Goal: Communication & Community: Answer question/provide support

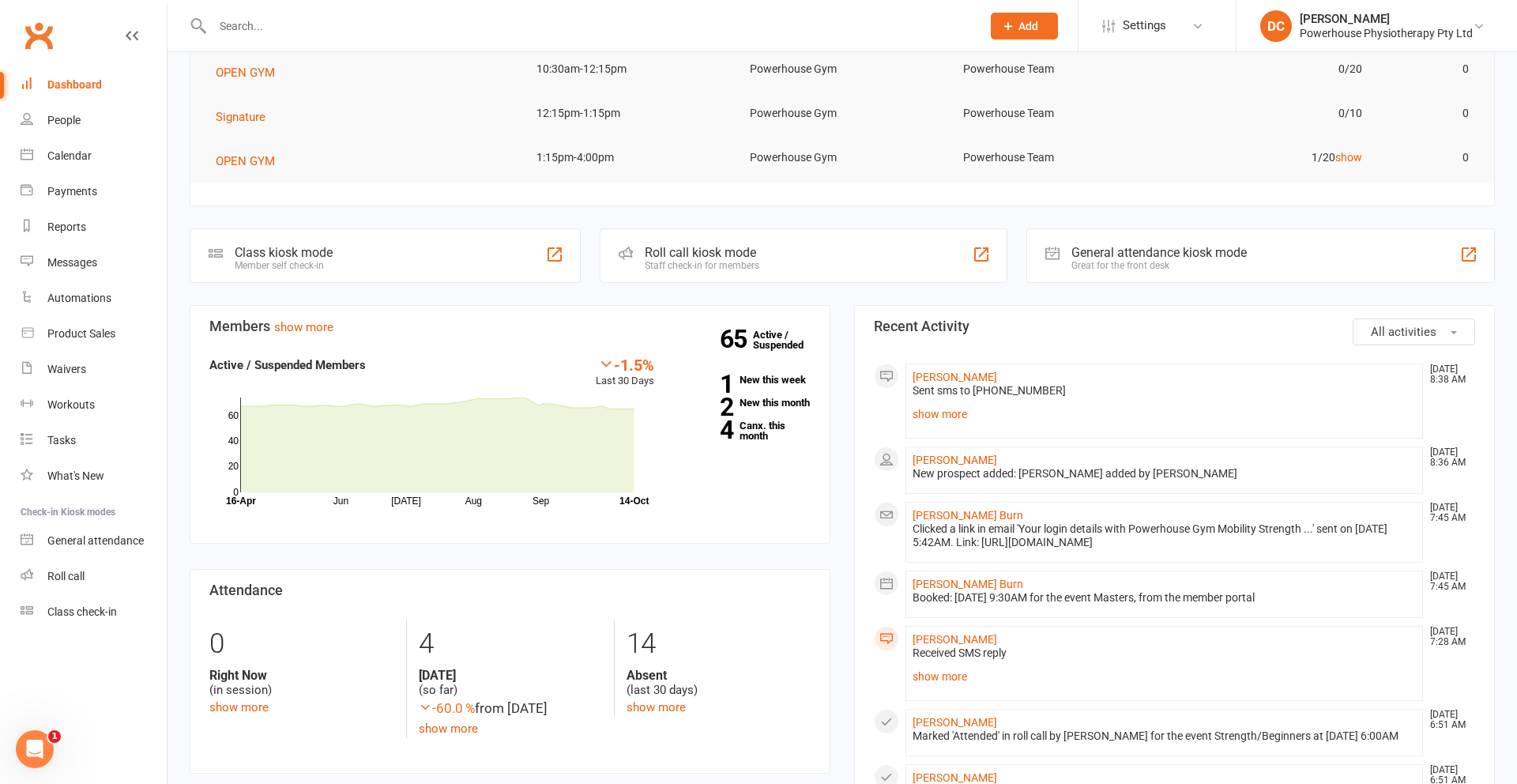
scroll to position [267, 0]
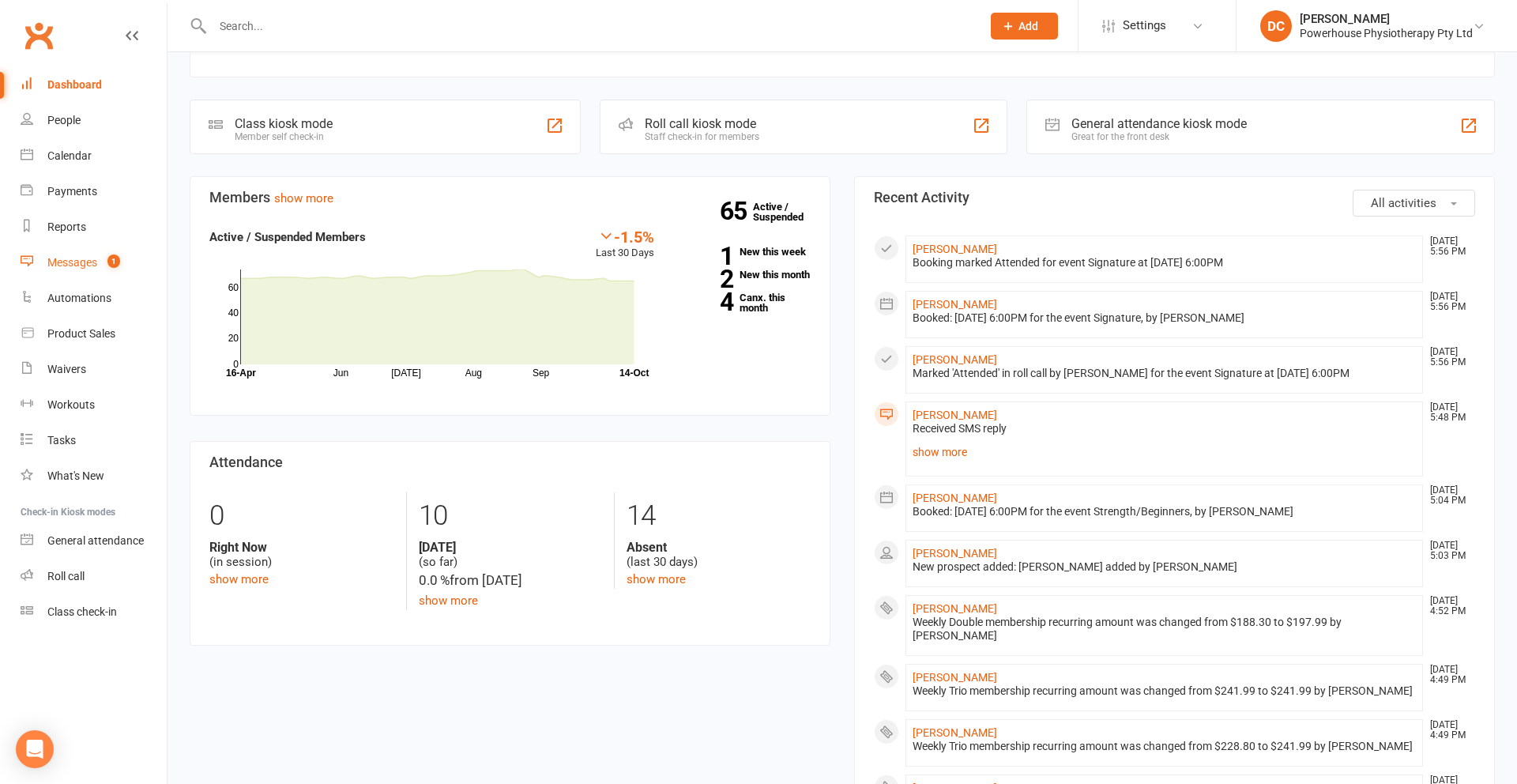
click at [81, 262] on div "Messages" at bounding box center [72, 261] width 49 height 13
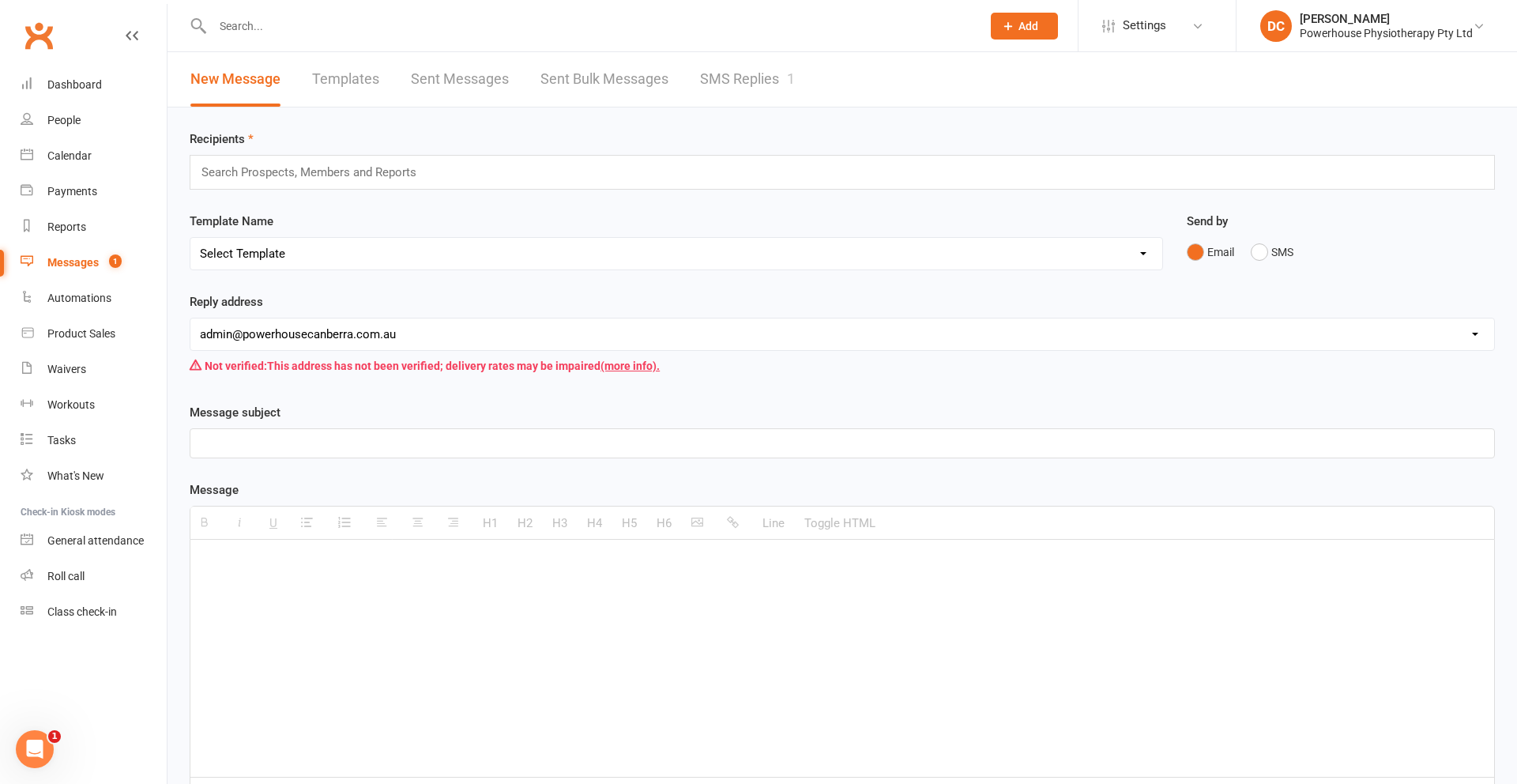
click at [736, 72] on link "SMS Replies 1" at bounding box center [747, 79] width 95 height 54
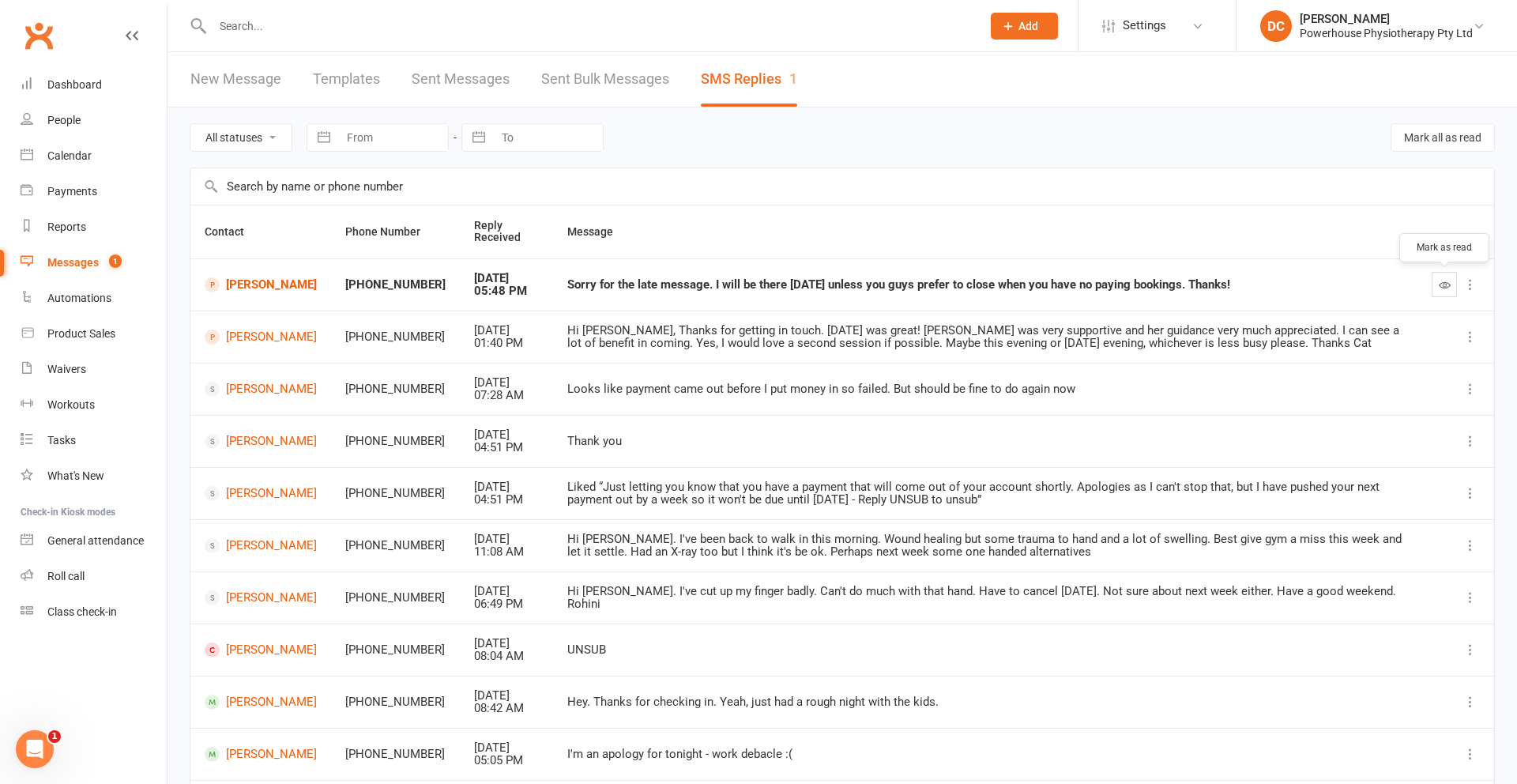
click at [1441, 289] on icon "button" at bounding box center [1444, 285] width 12 height 12
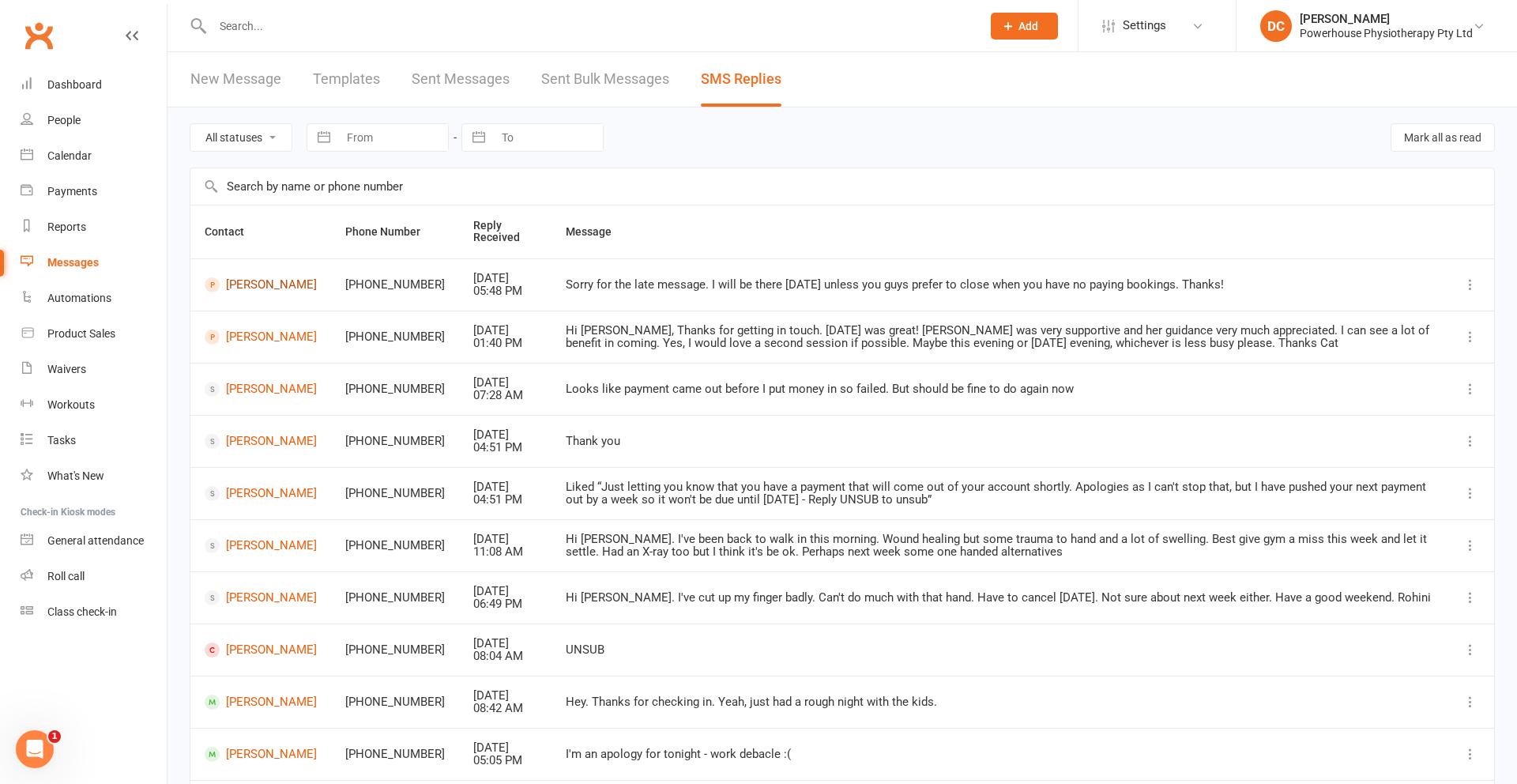
click at [264, 285] on link "[PERSON_NAME]" at bounding box center [260, 285] width 112 height 15
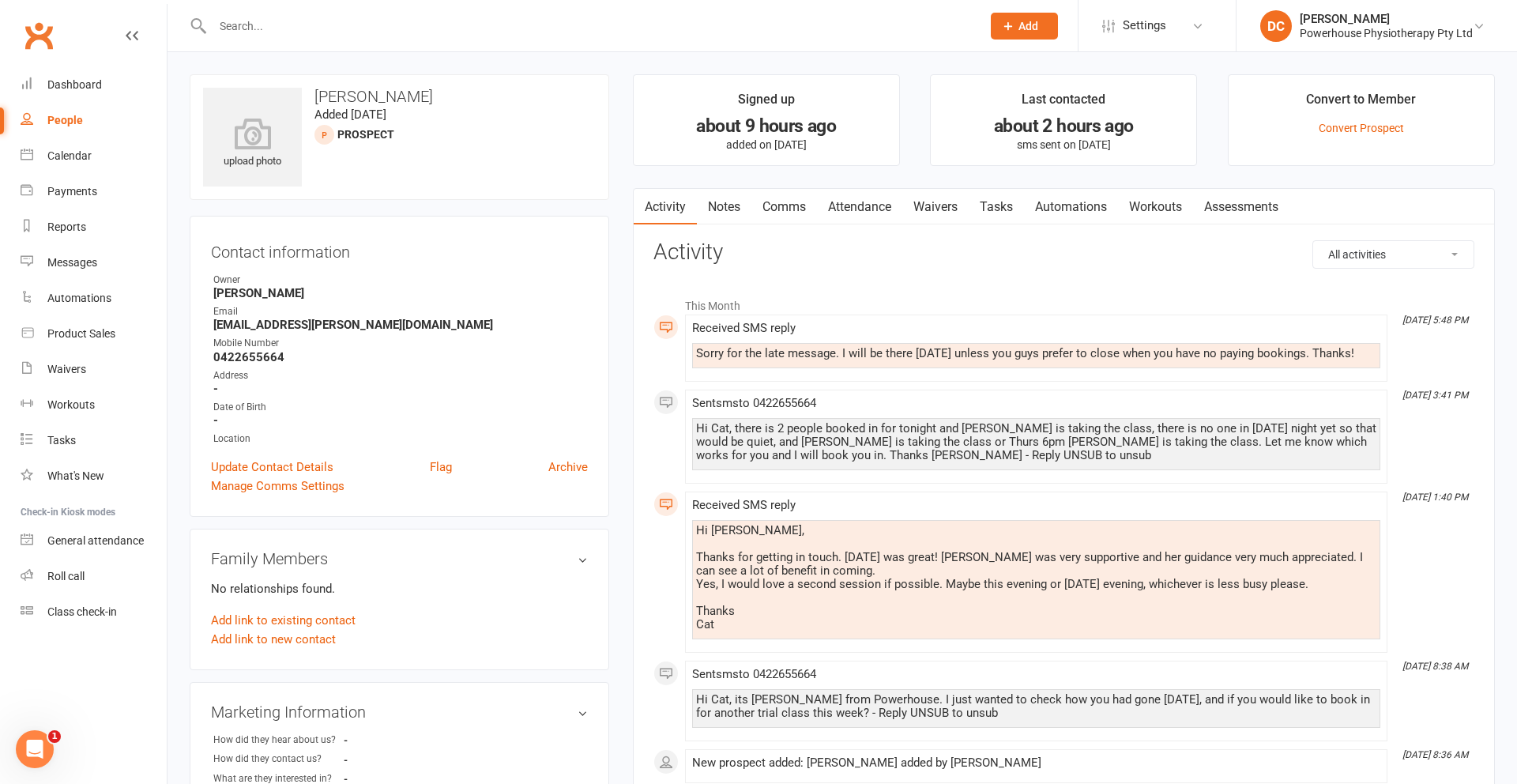
click at [789, 207] on link "Comms" at bounding box center [784, 207] width 66 height 37
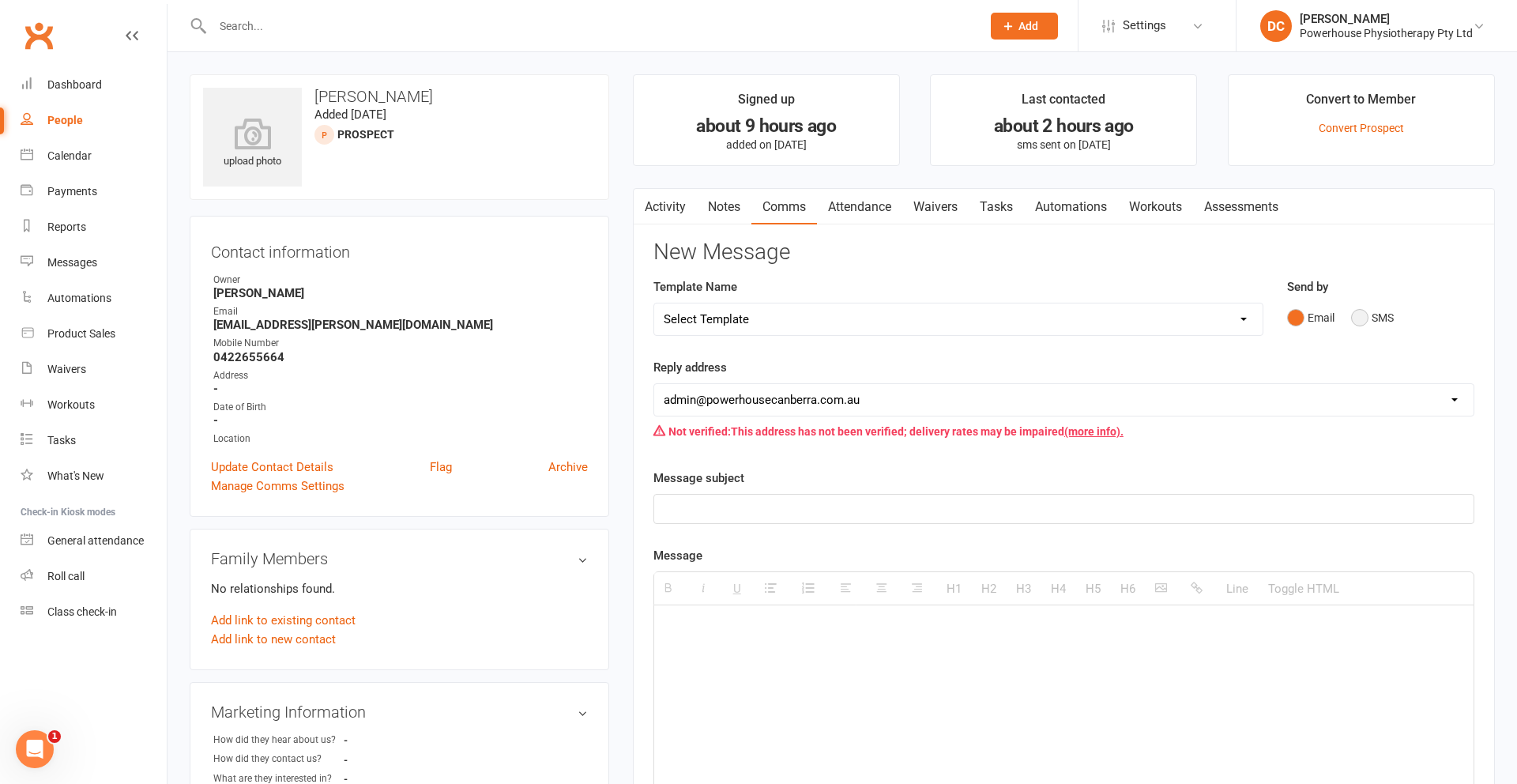
click at [1358, 316] on button "SMS" at bounding box center [1373, 317] width 43 height 30
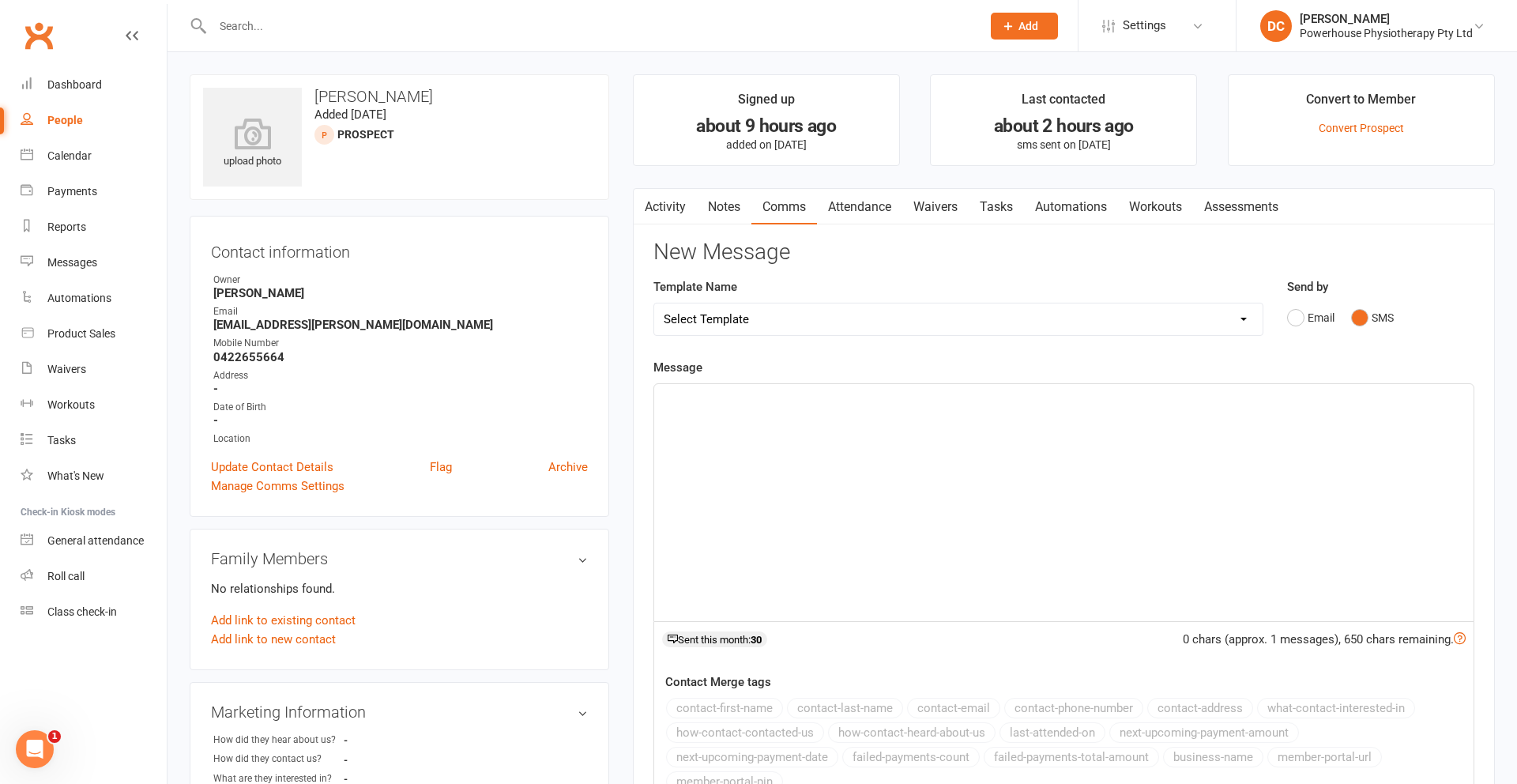
click at [891, 394] on p at bounding box center [1064, 402] width 801 height 19
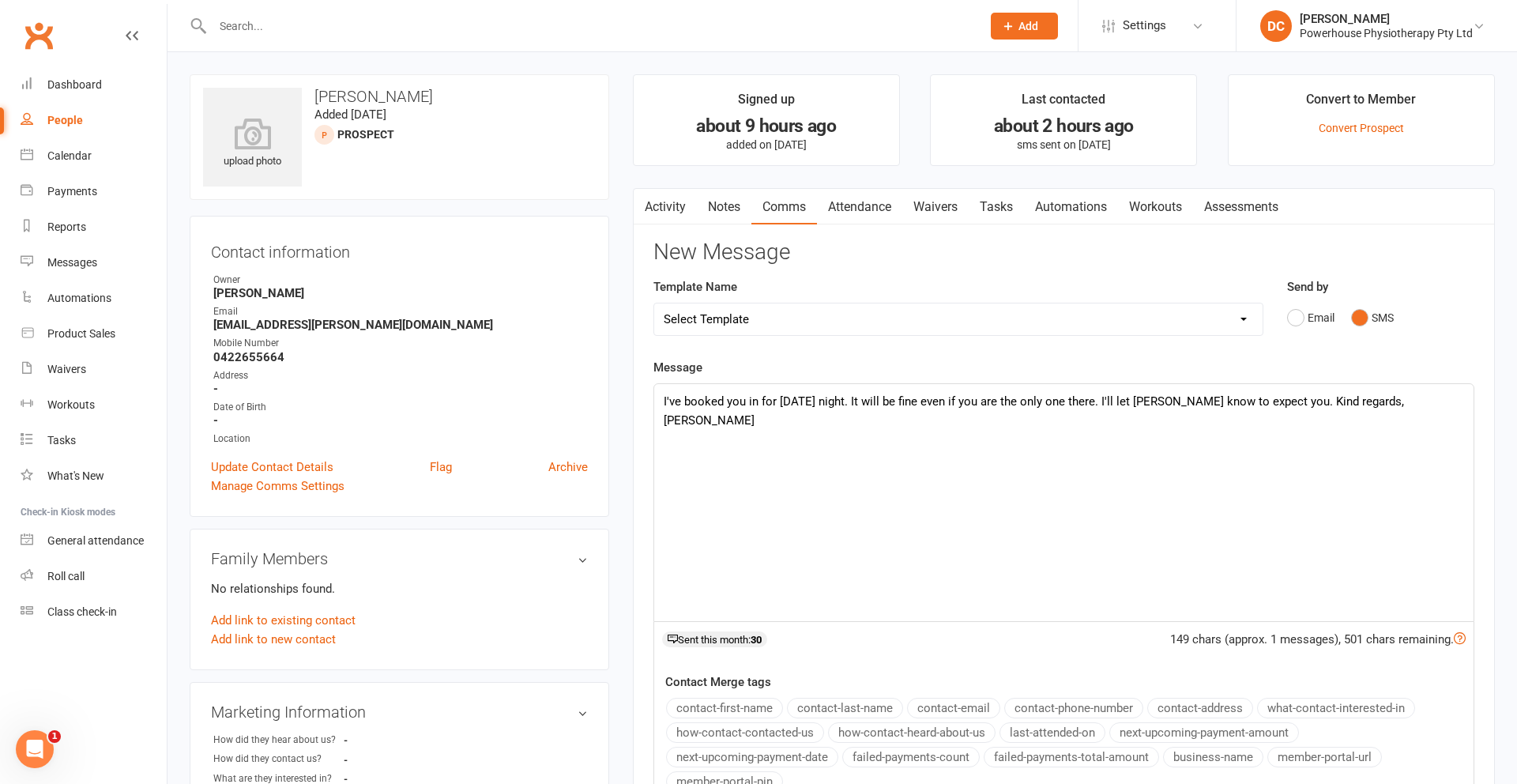
click at [862, 402] on p "I've booked you in for [DATE] night. It will be fine even if you are the only o…" at bounding box center [1064, 410] width 801 height 38
click at [664, 404] on p "I've booked you in for [DATE] night, and yes it will be fine even if you are th…" at bounding box center [1064, 410] width 801 height 38
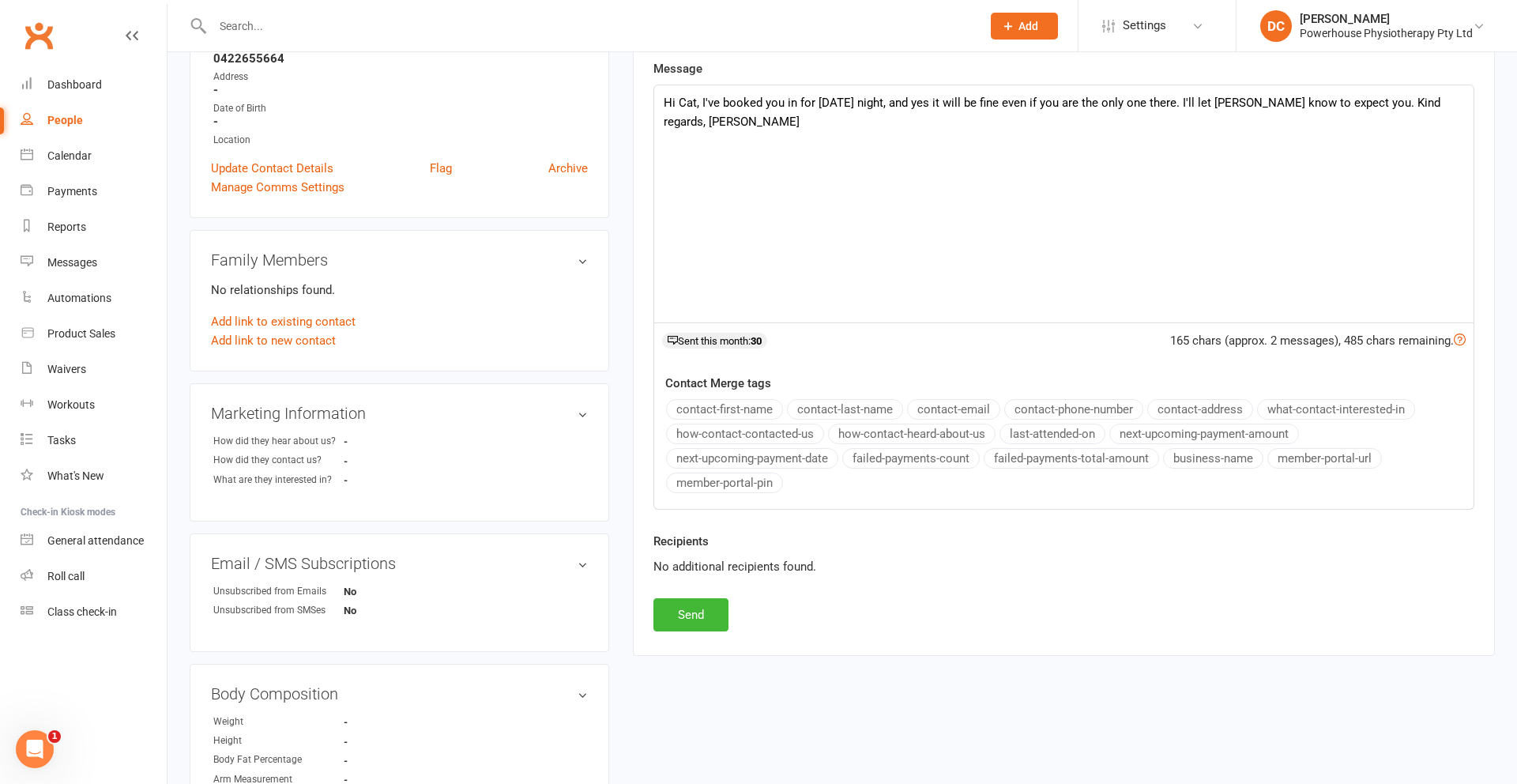
scroll to position [303, 0]
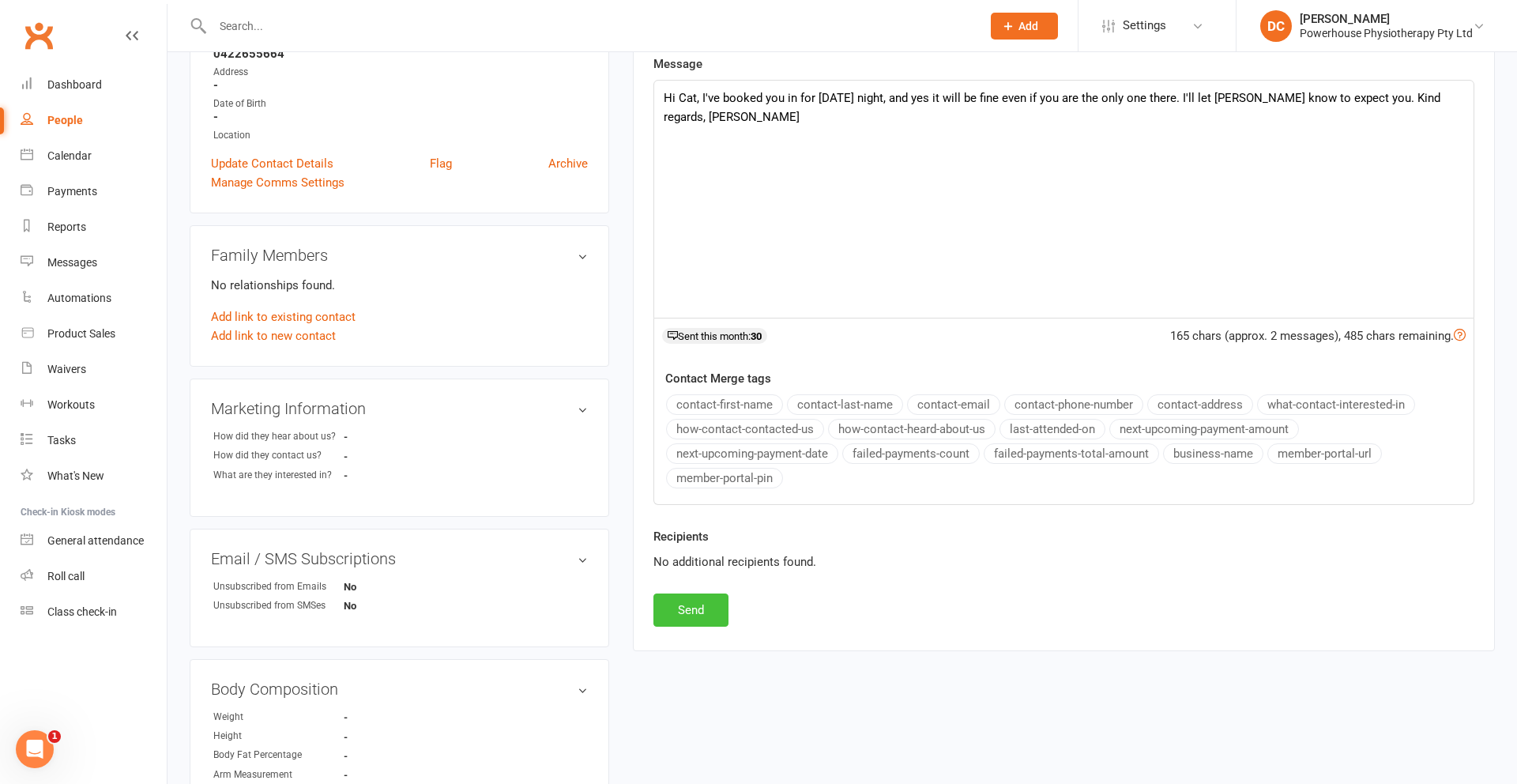
click at [685, 614] on button "Send" at bounding box center [691, 610] width 76 height 33
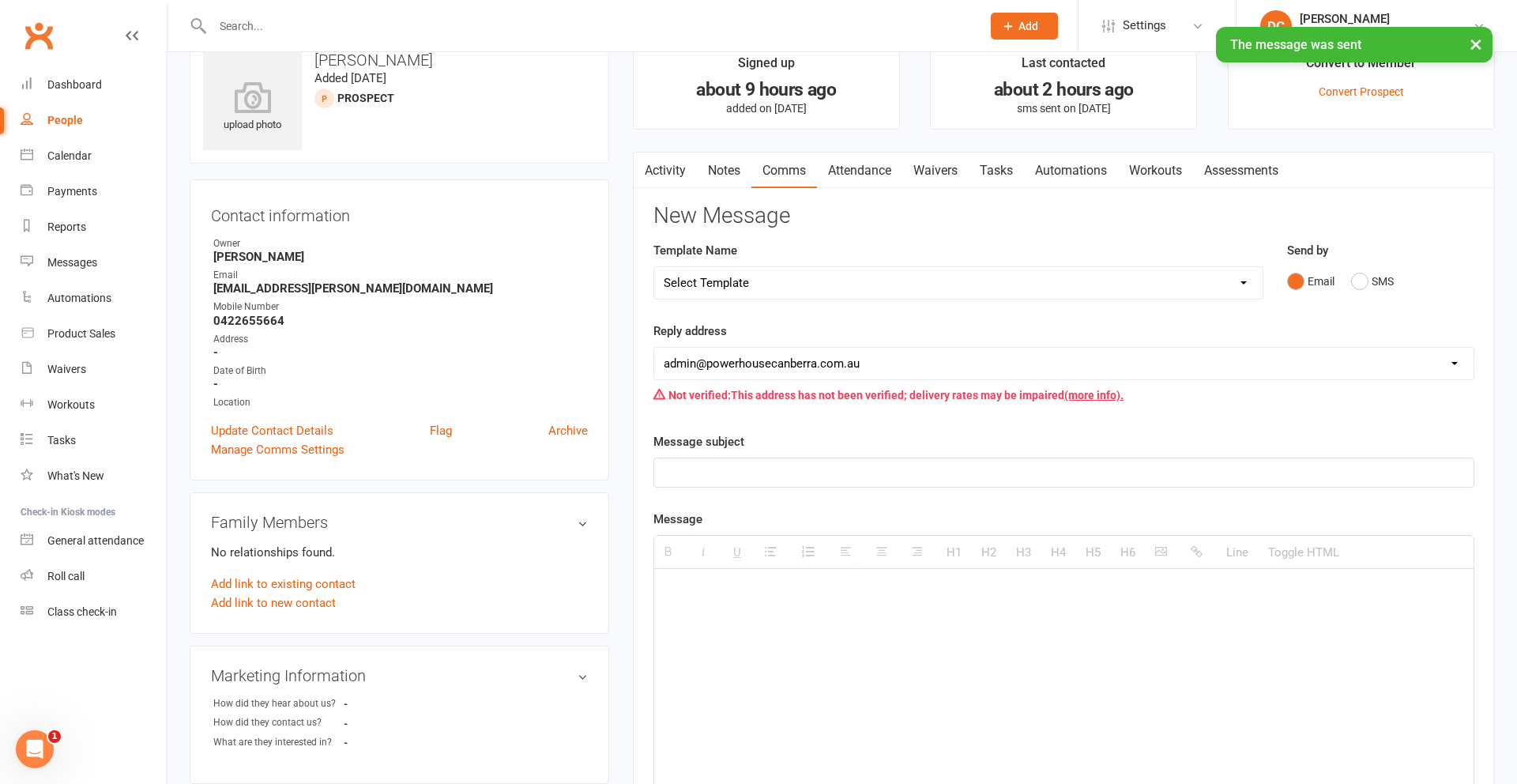
scroll to position [0, 0]
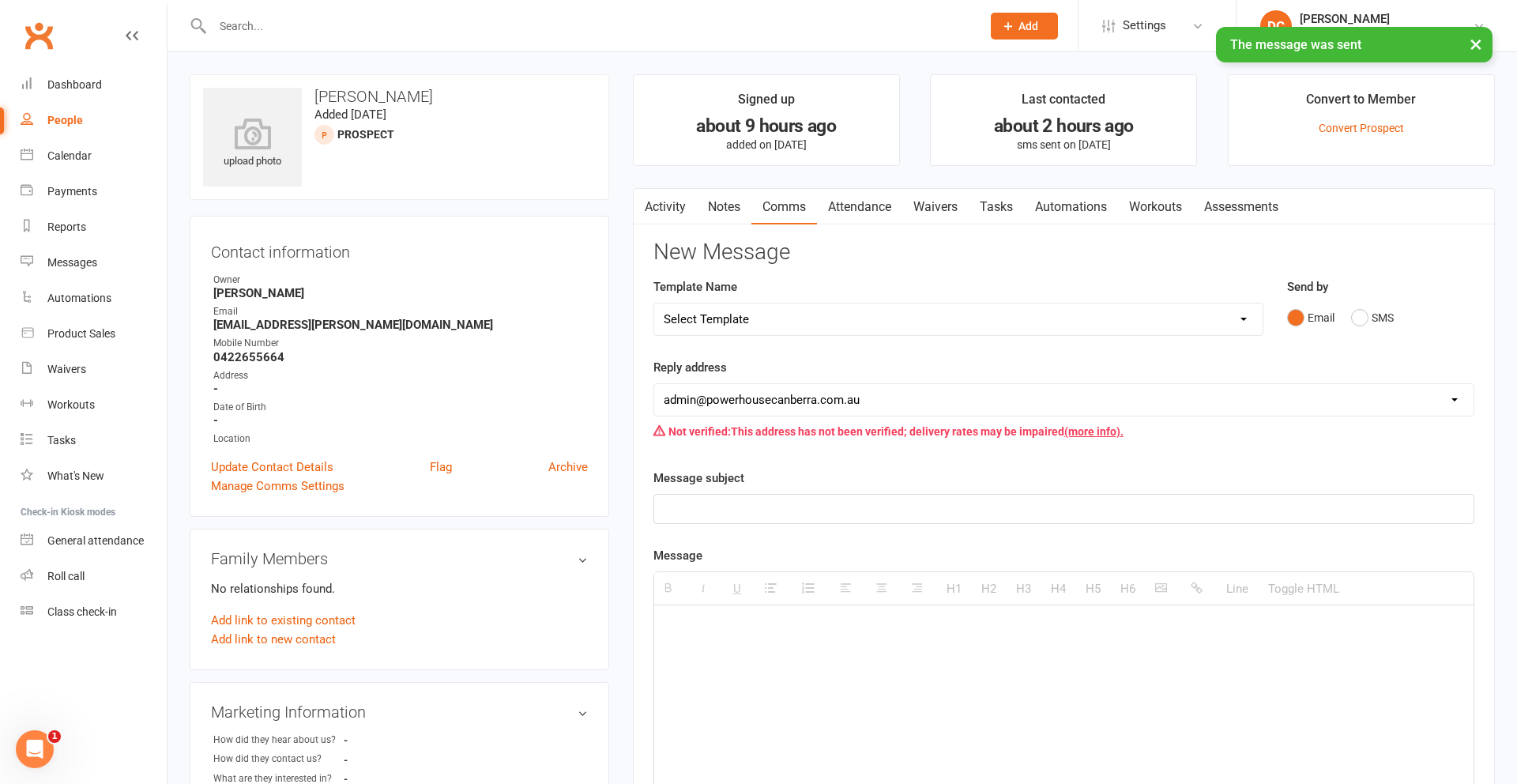
click at [867, 199] on link "Attendance" at bounding box center [860, 207] width 85 height 37
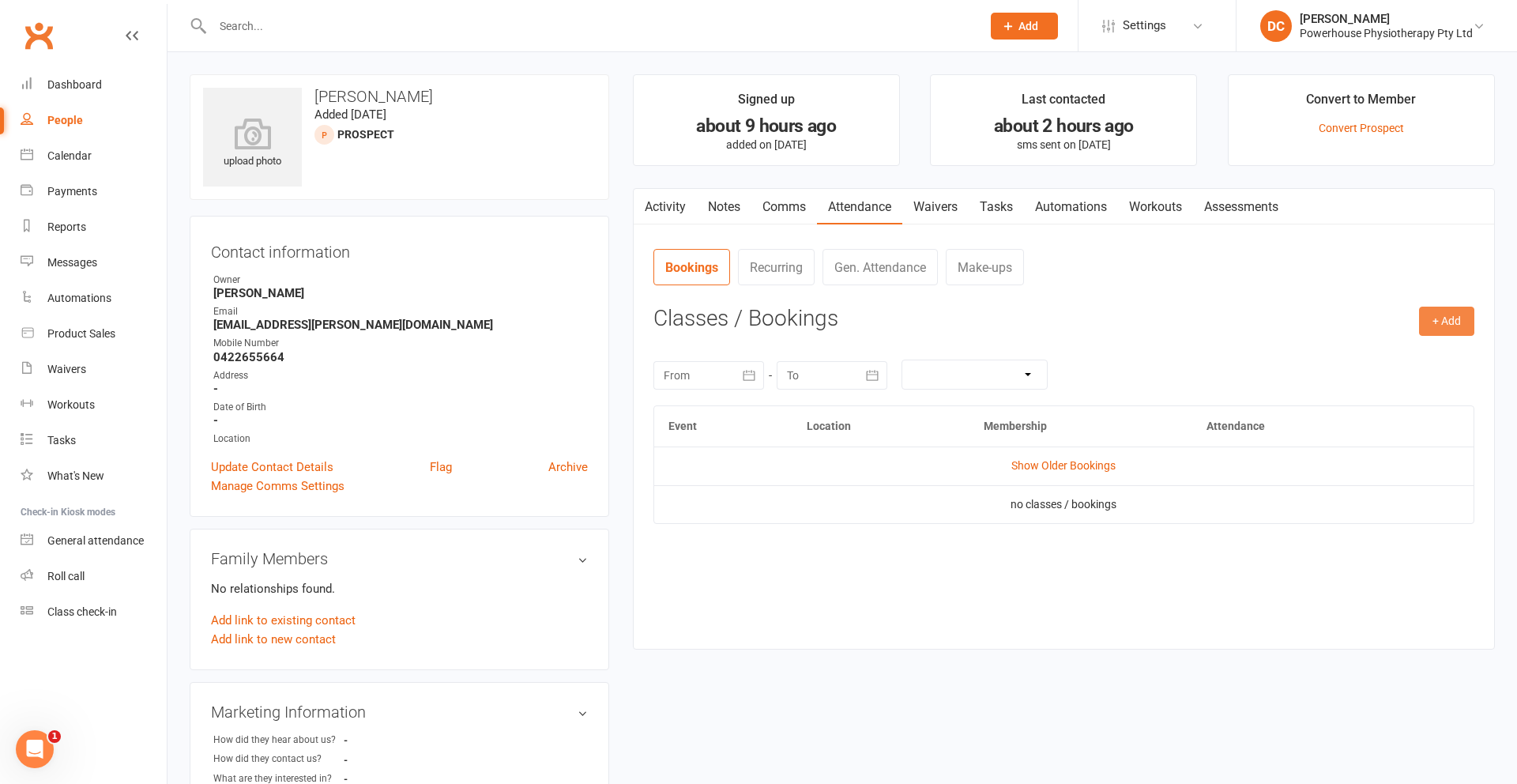
click at [1454, 328] on button "+ Add" at bounding box center [1446, 320] width 55 height 28
click at [1363, 359] on link "Book Event" at bounding box center [1395, 357] width 157 height 32
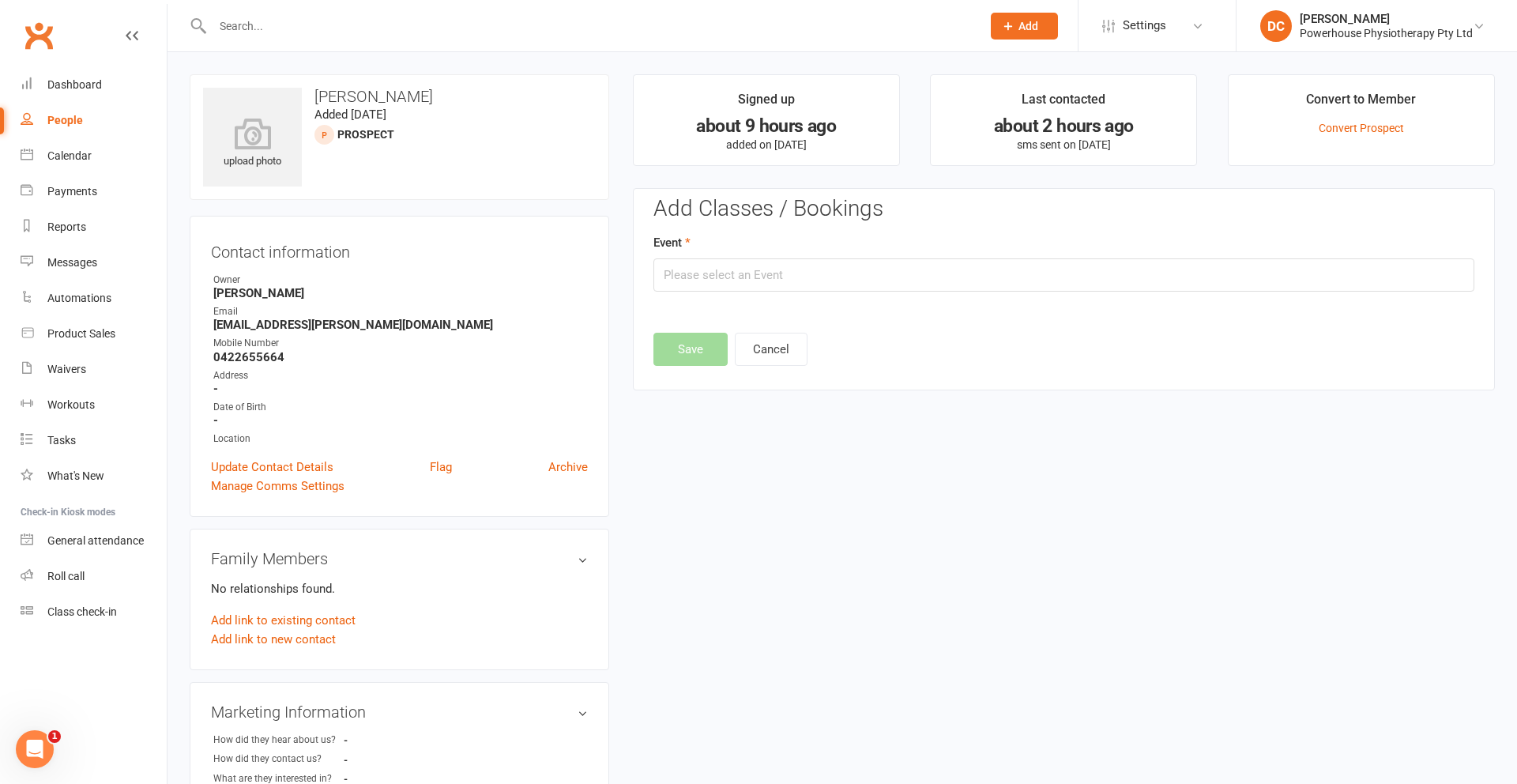
scroll to position [109, 0]
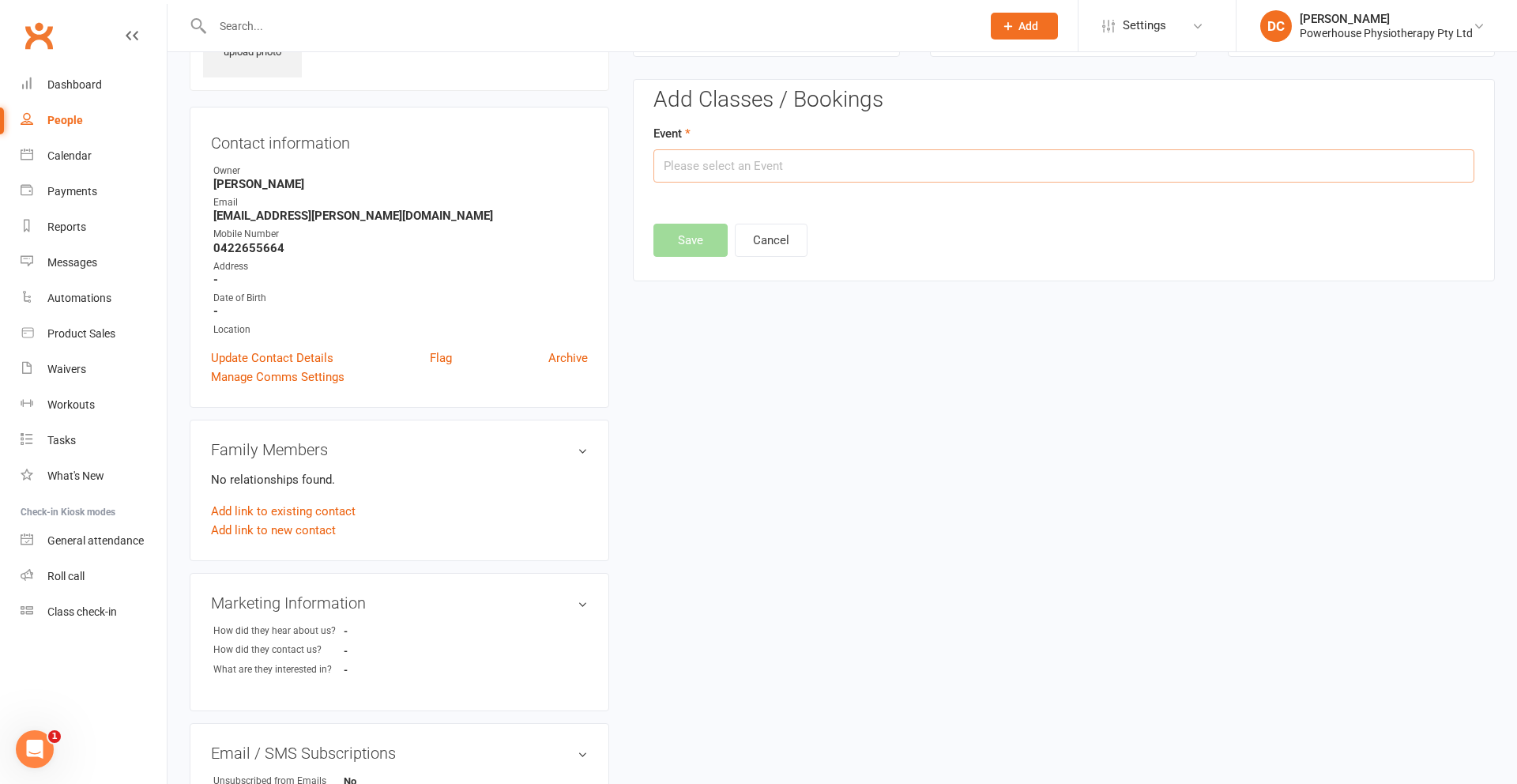
click at [782, 165] on input "text" at bounding box center [1064, 166] width 821 height 33
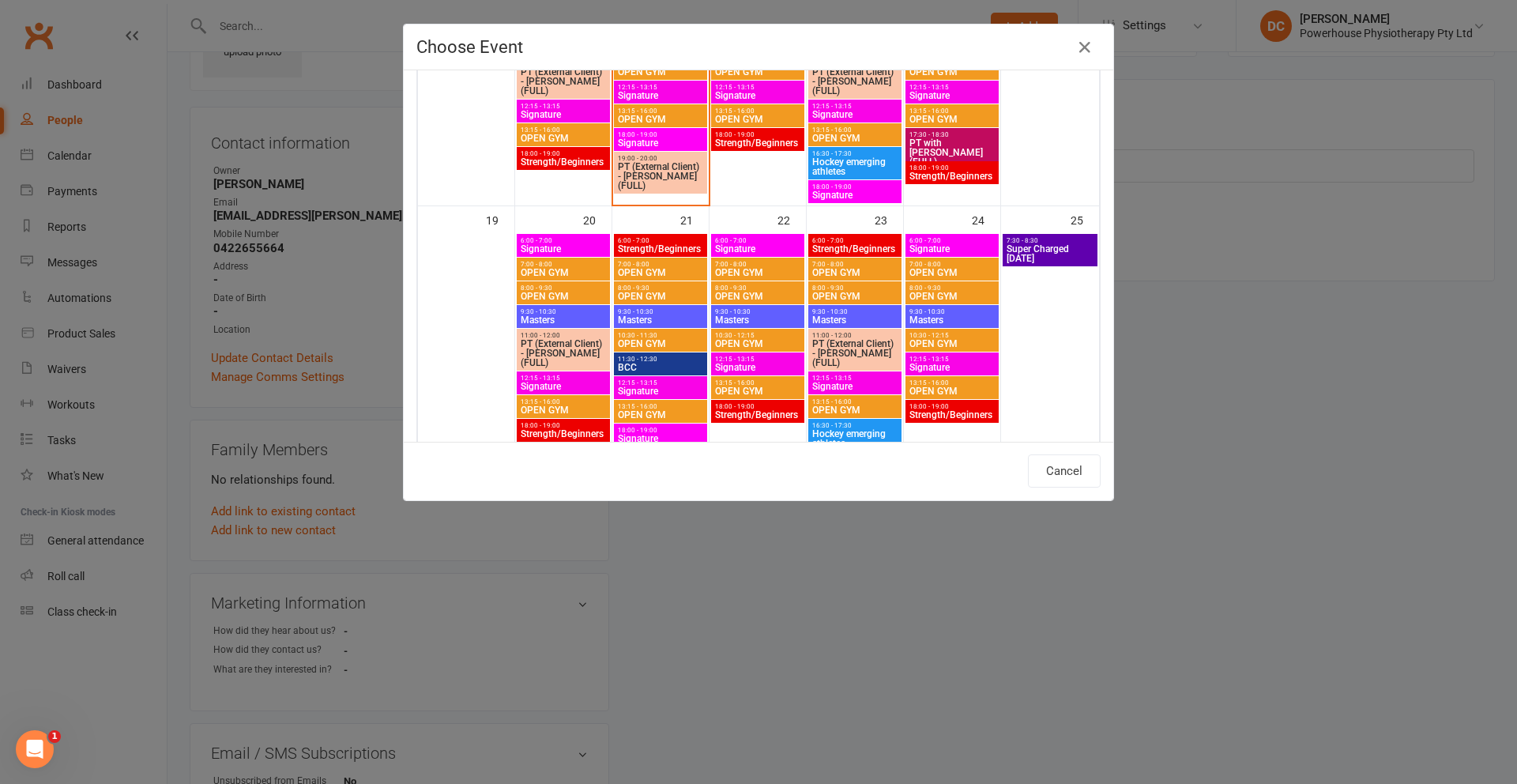
scroll to position [866, 0]
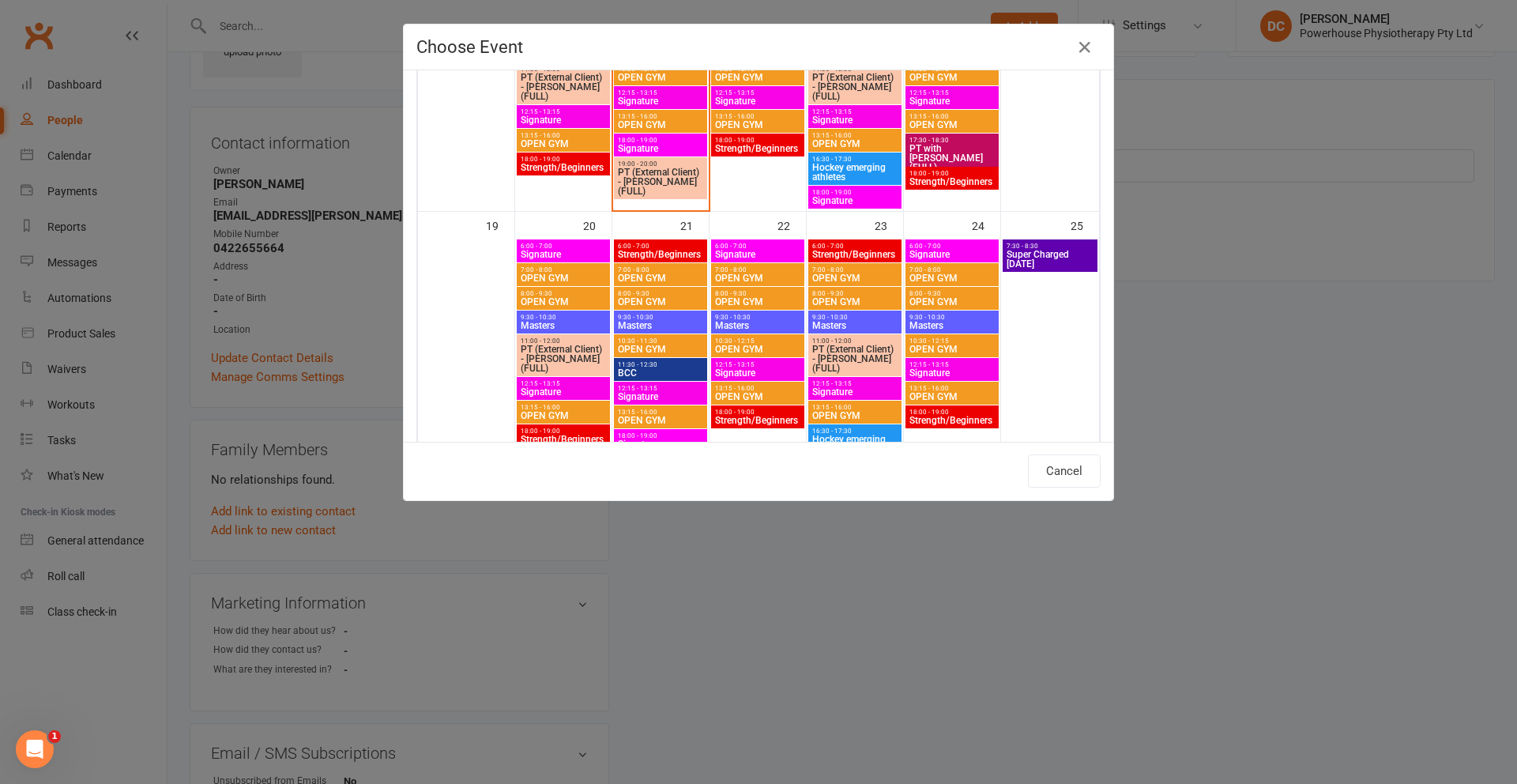
click at [764, 149] on span "Strength/Beginners" at bounding box center [758, 149] width 87 height 10
type input "Strength/Beginners - [DATE] 6:00:00 PM"
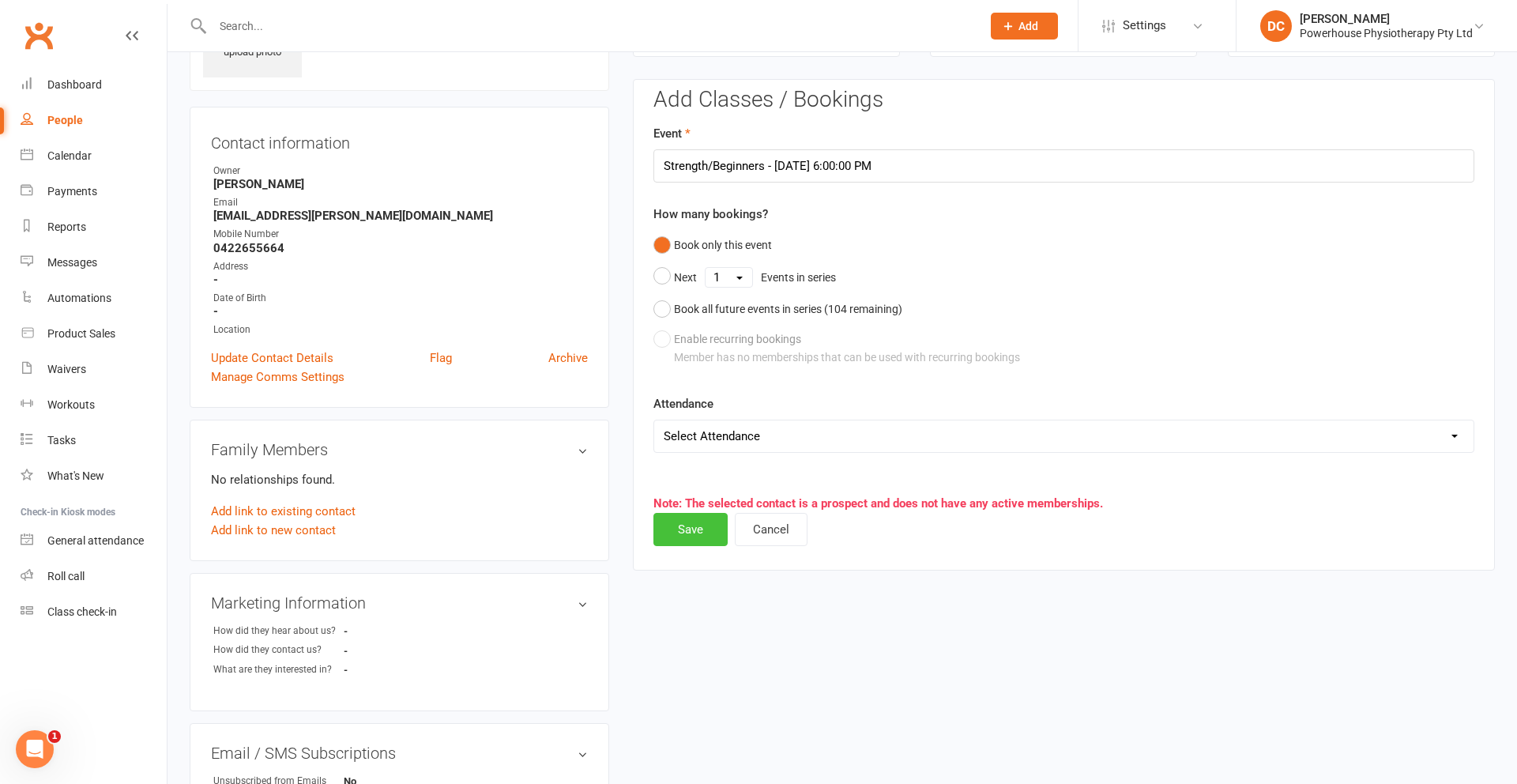
click at [697, 530] on button "Save" at bounding box center [690, 529] width 75 height 33
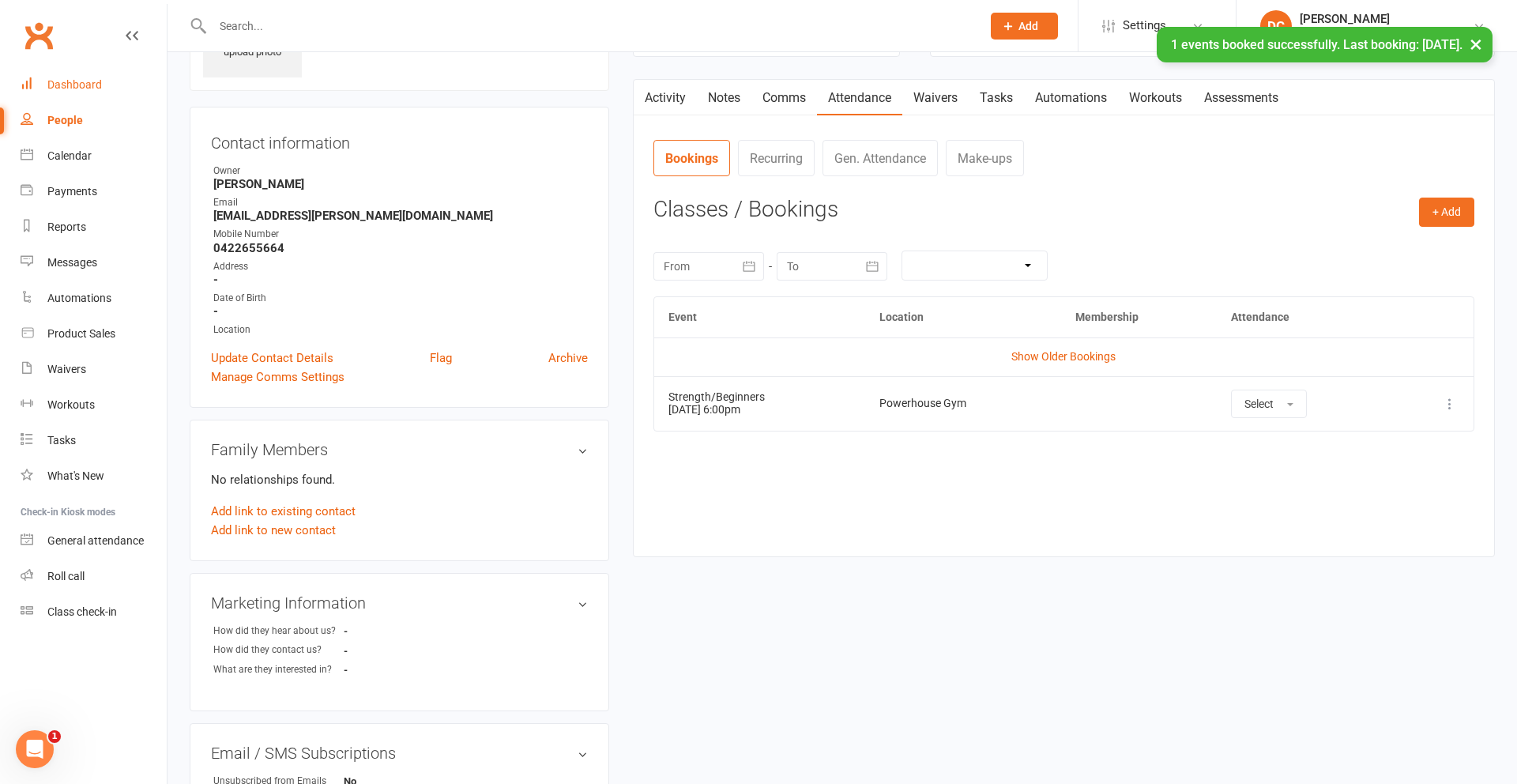
click at [61, 83] on div "Dashboard" at bounding box center [75, 84] width 54 height 13
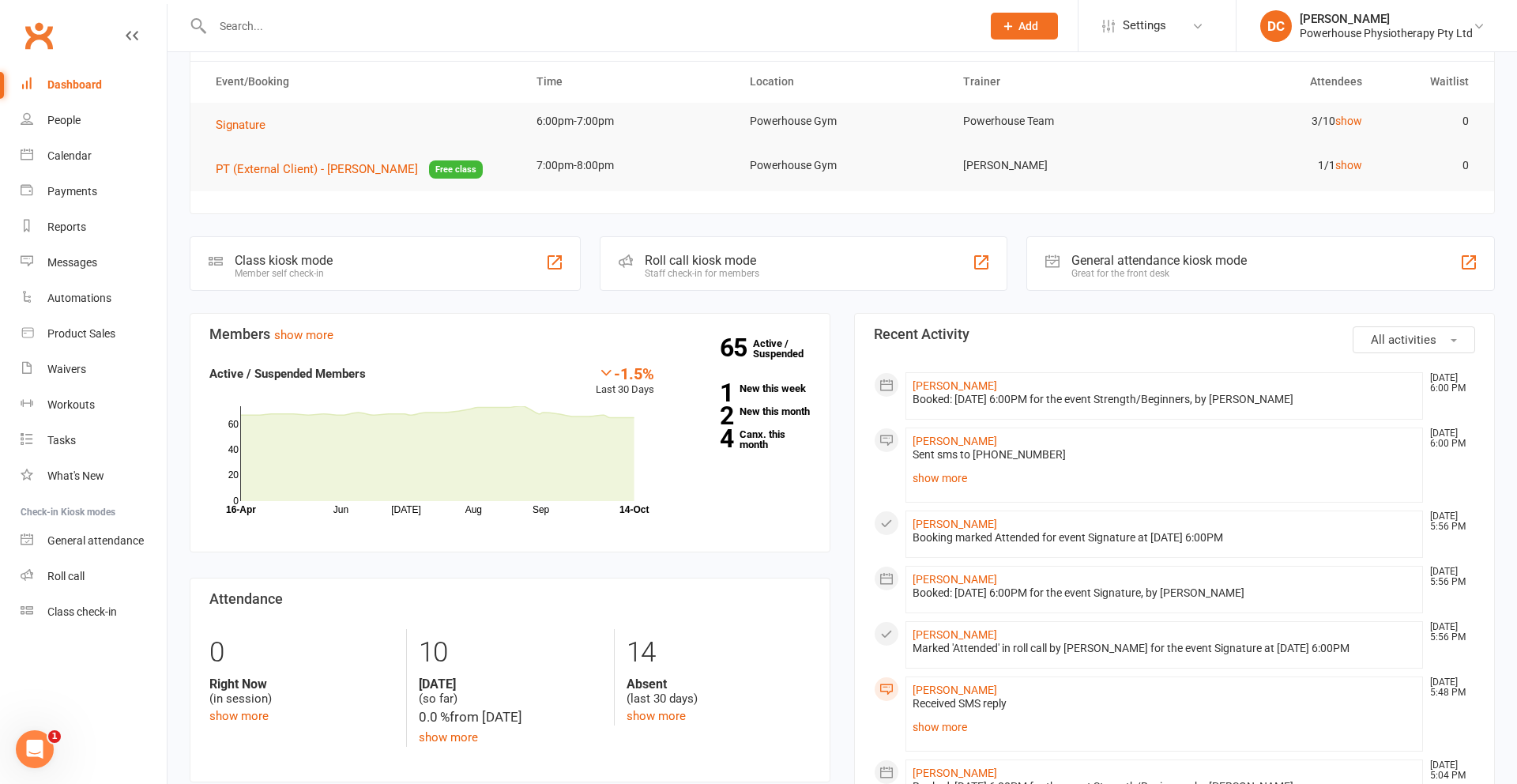
scroll to position [129, 0]
click at [82, 85] on div "Dashboard" at bounding box center [75, 84] width 54 height 13
